Goal: Information Seeking & Learning: Learn about a topic

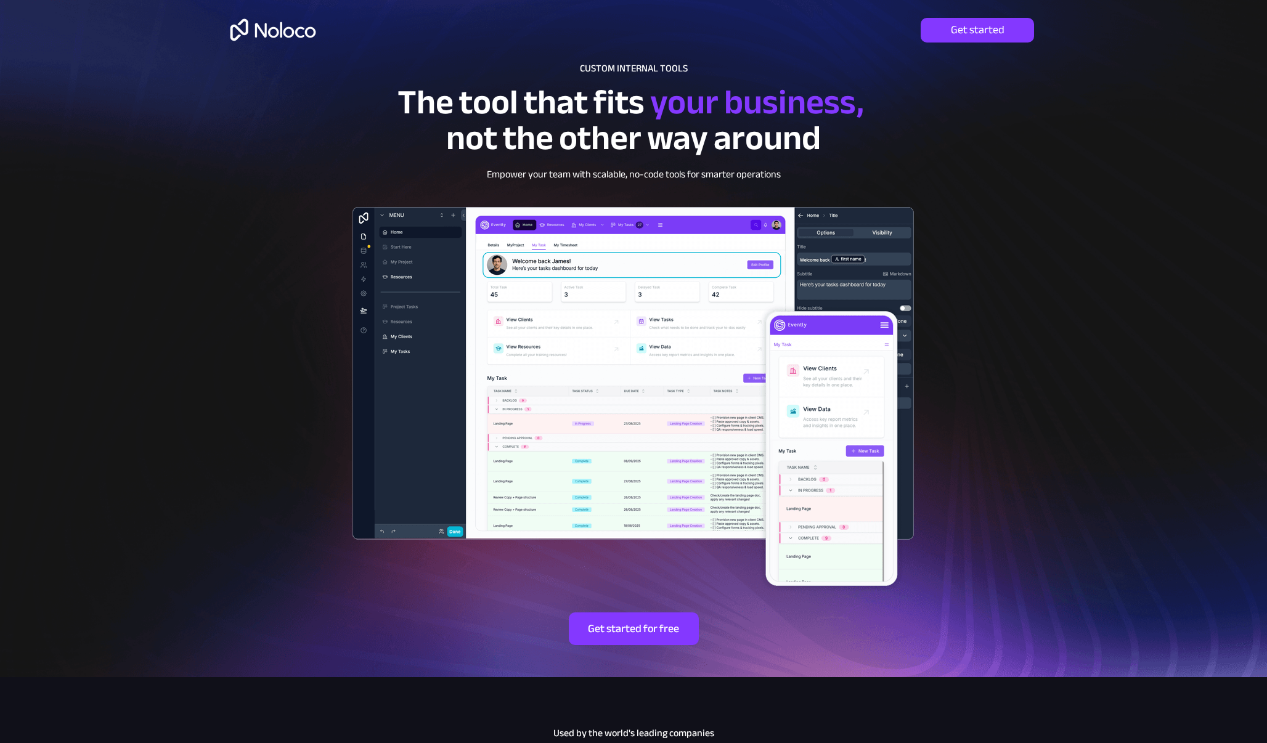
click at [297, 32] on img at bounding box center [273, 30] width 95 height 40
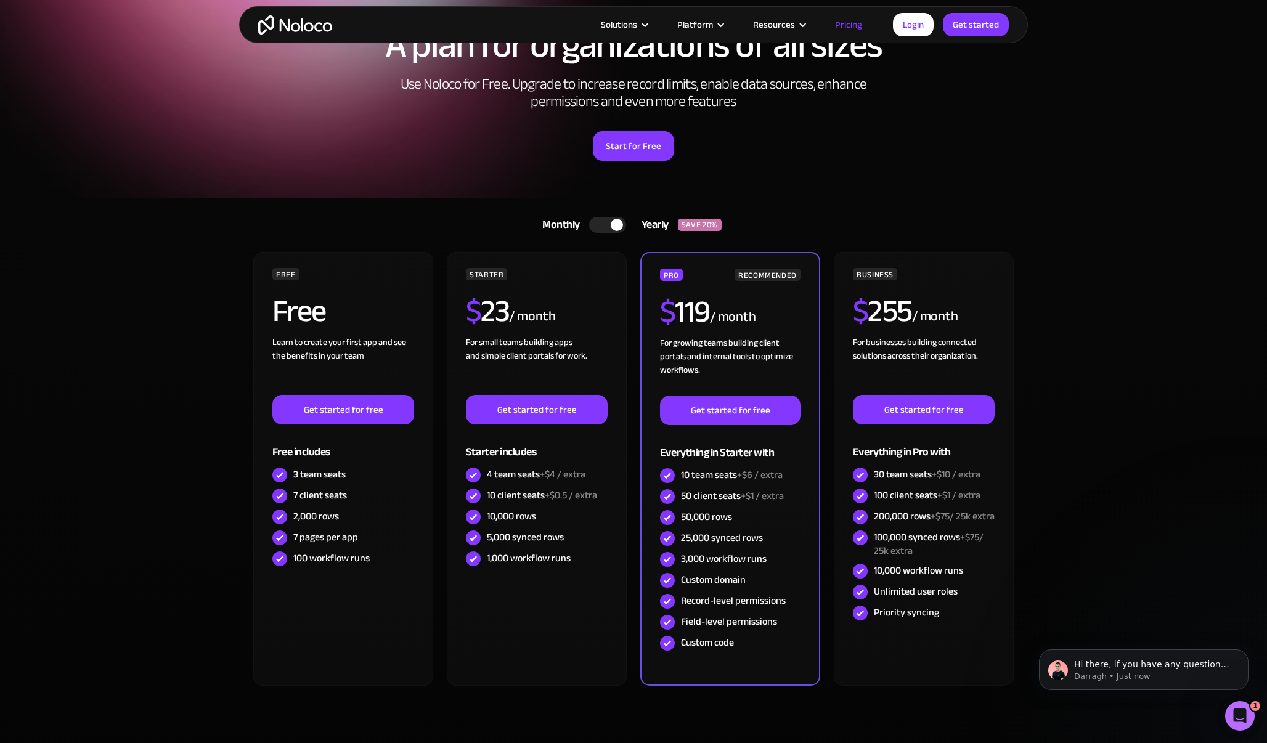
scroll to position [62, 0]
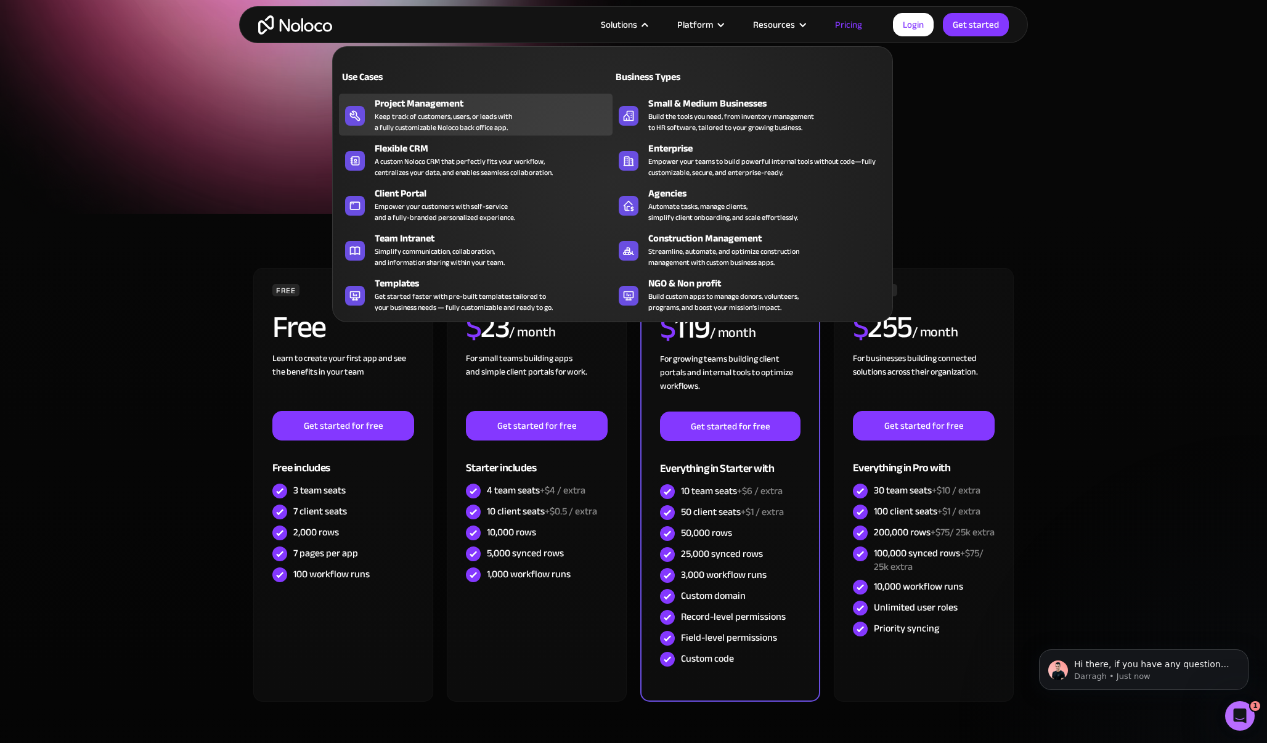
click at [410, 105] on div "Project Management" at bounding box center [497, 103] width 244 height 15
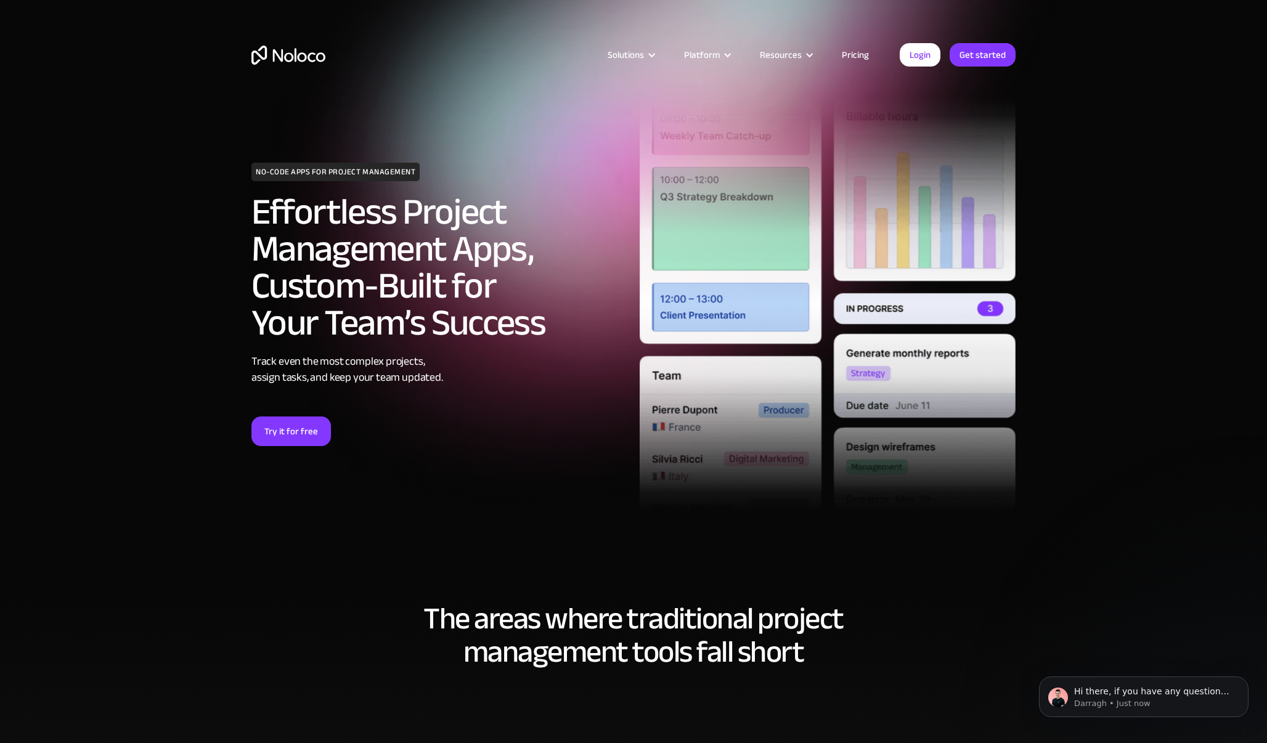
click at [264, 147] on div "NO-CODE APPS FOR PROJECT MANAGEMENT Effortless Project Management Apps, Custom-…" at bounding box center [633, 304] width 777 height 473
